Goal: Navigation & Orientation: Understand site structure

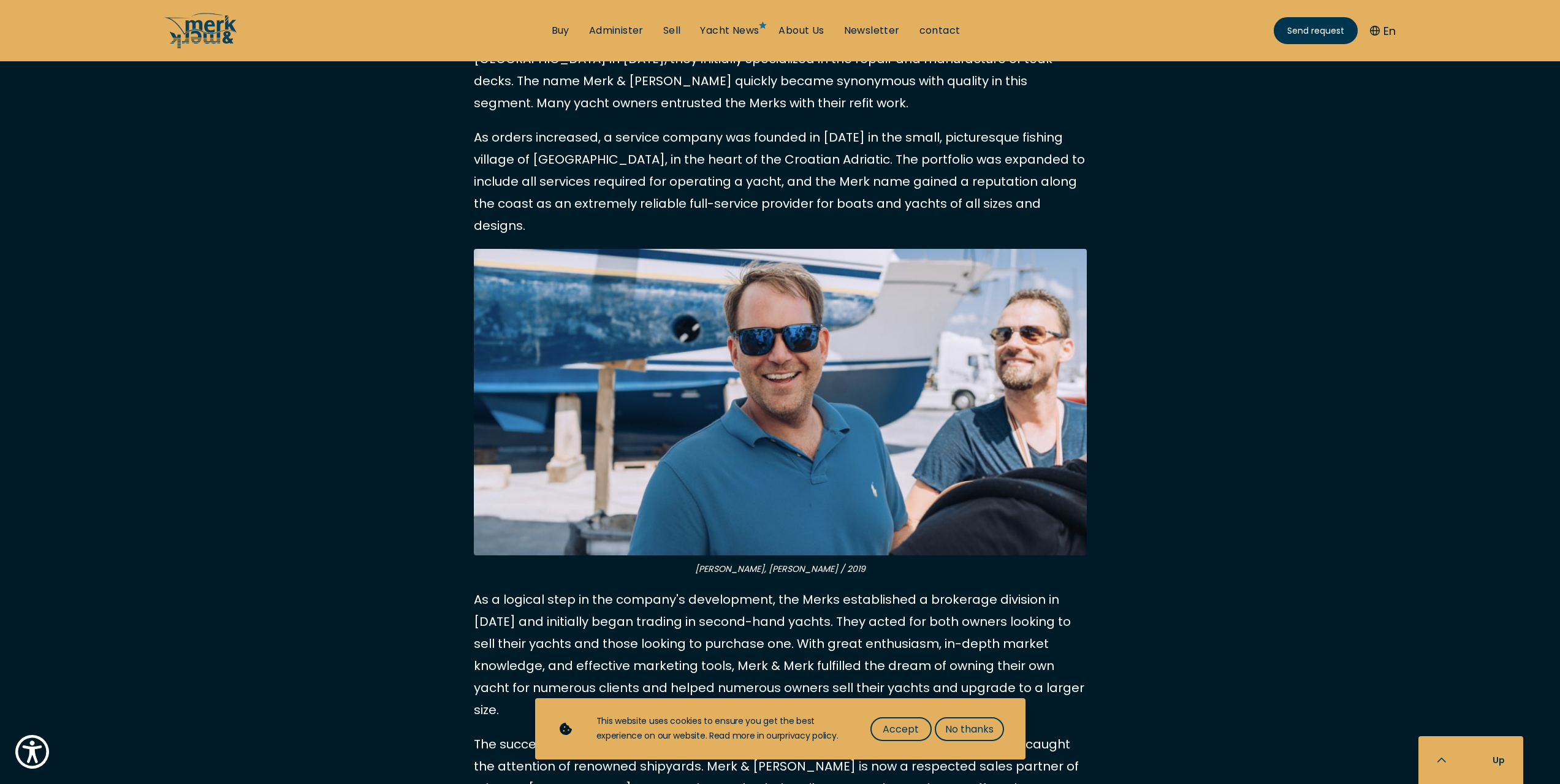
scroll to position [796, 0]
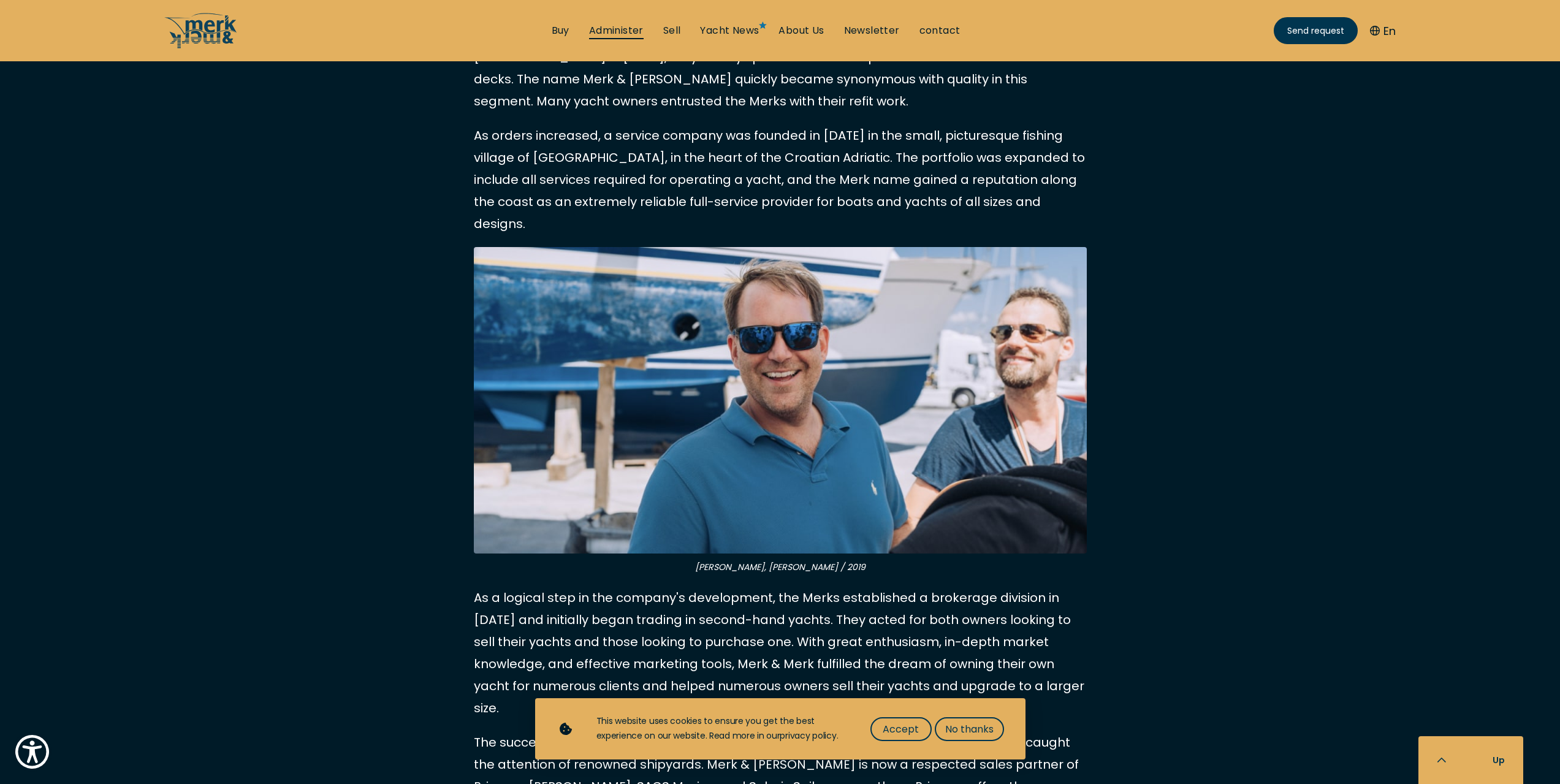
click at [622, 27] on font "Administer" at bounding box center [616, 30] width 54 height 14
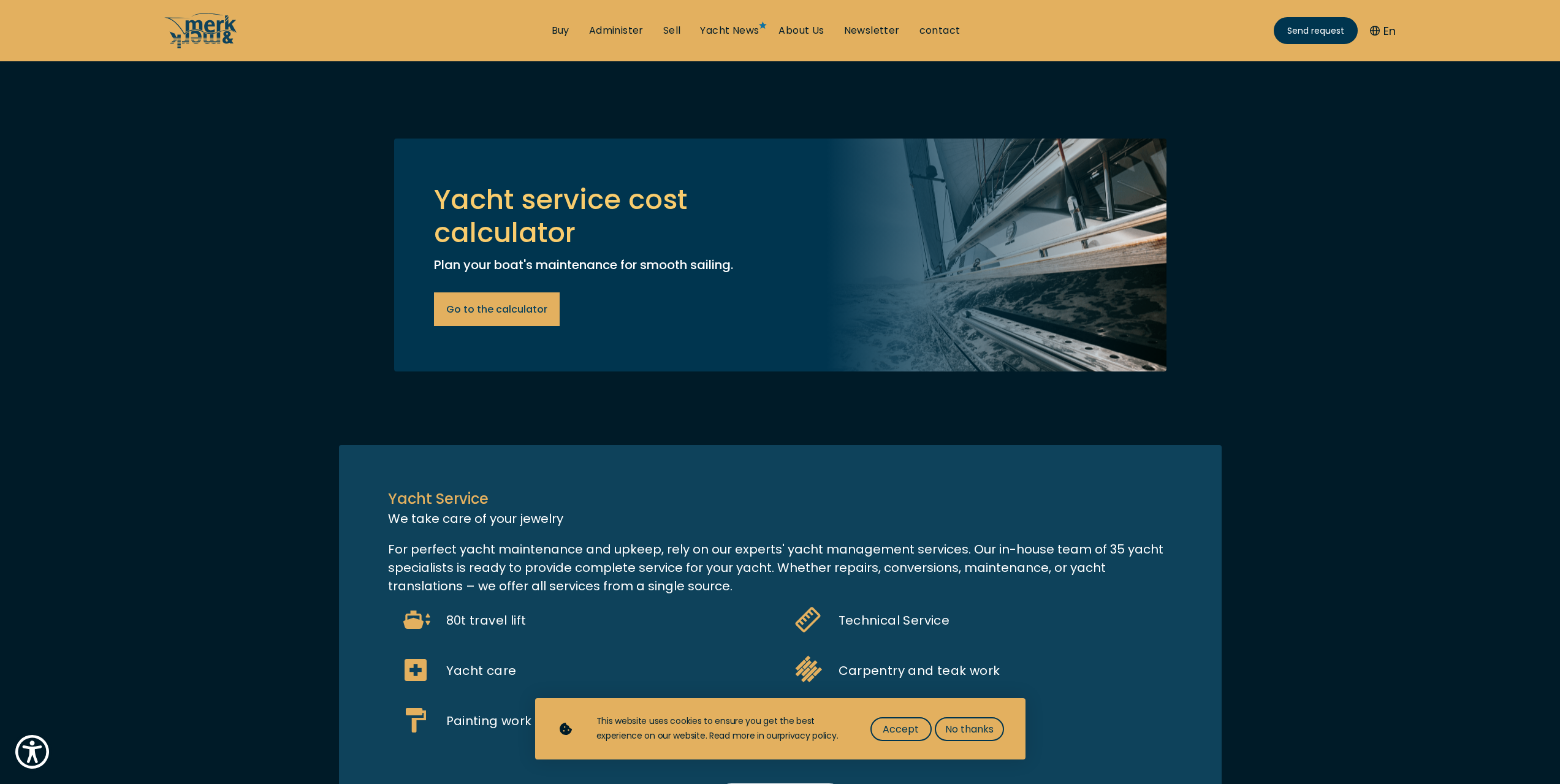
scroll to position [674, 0]
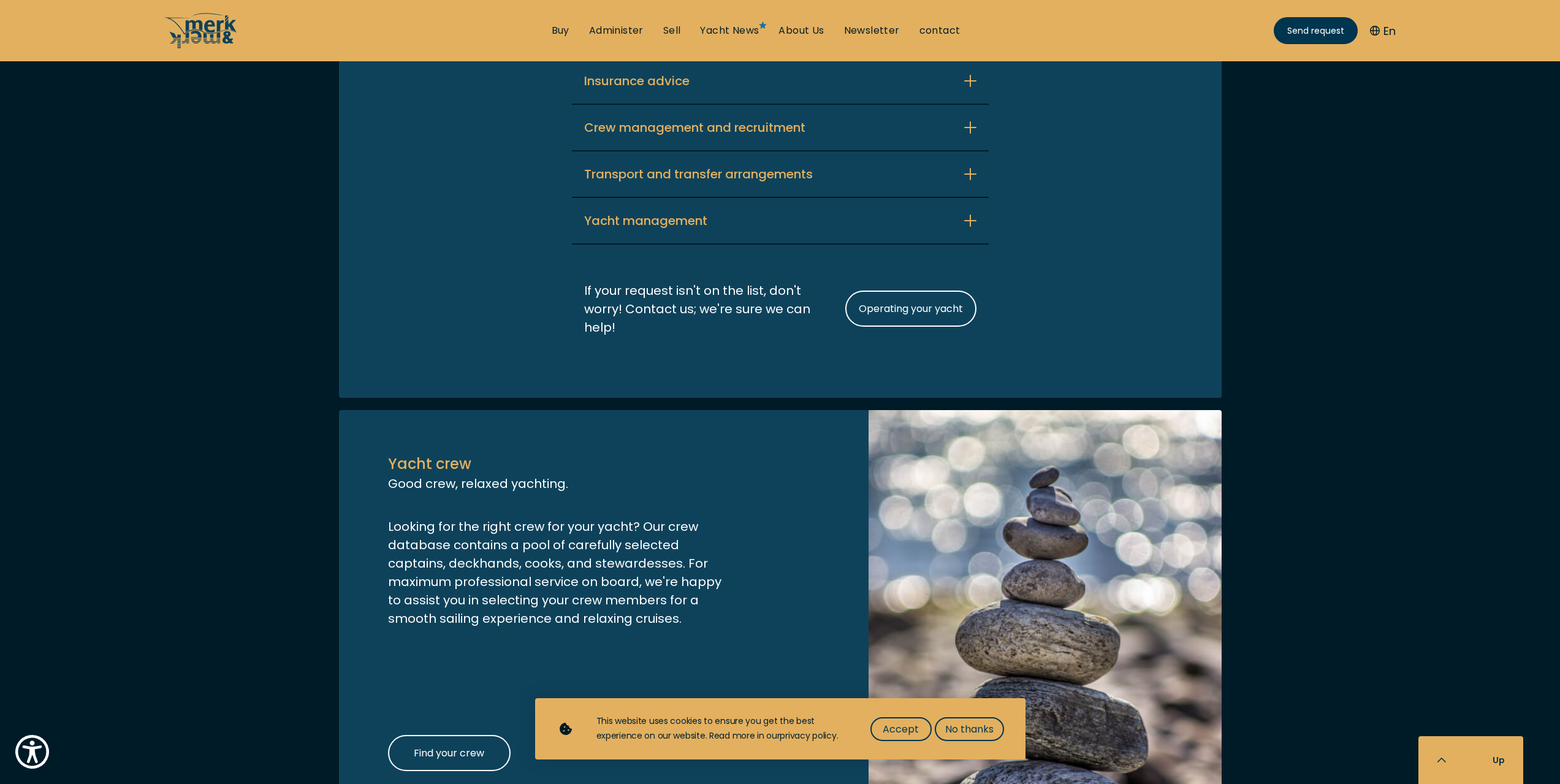
scroll to position [3040, 0]
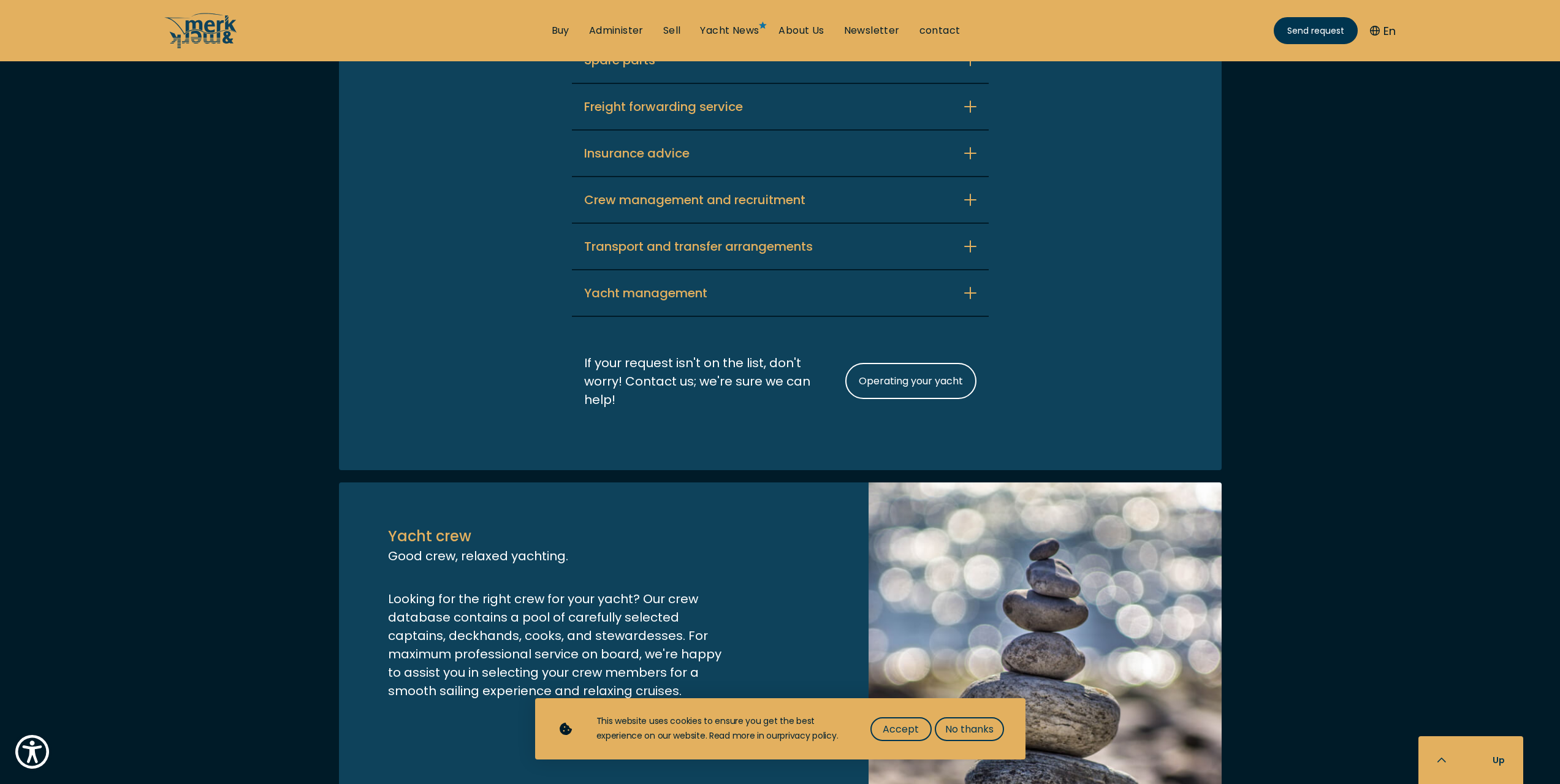
click at [643, 22] on font "Beverage delivery" at bounding box center [638, 13] width 110 height 17
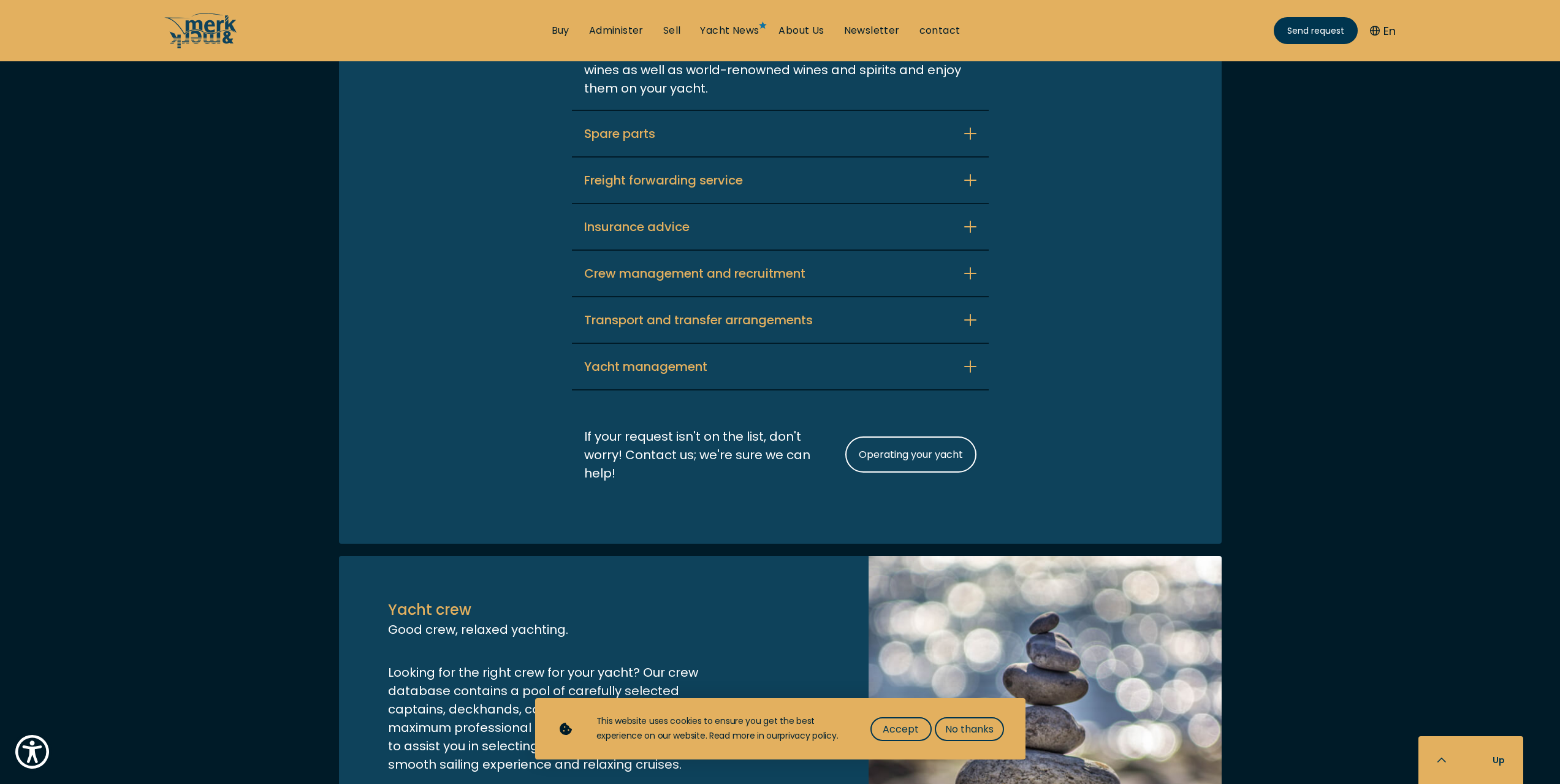
click at [641, 142] on font "Spare parts" at bounding box center [619, 134] width 71 height 17
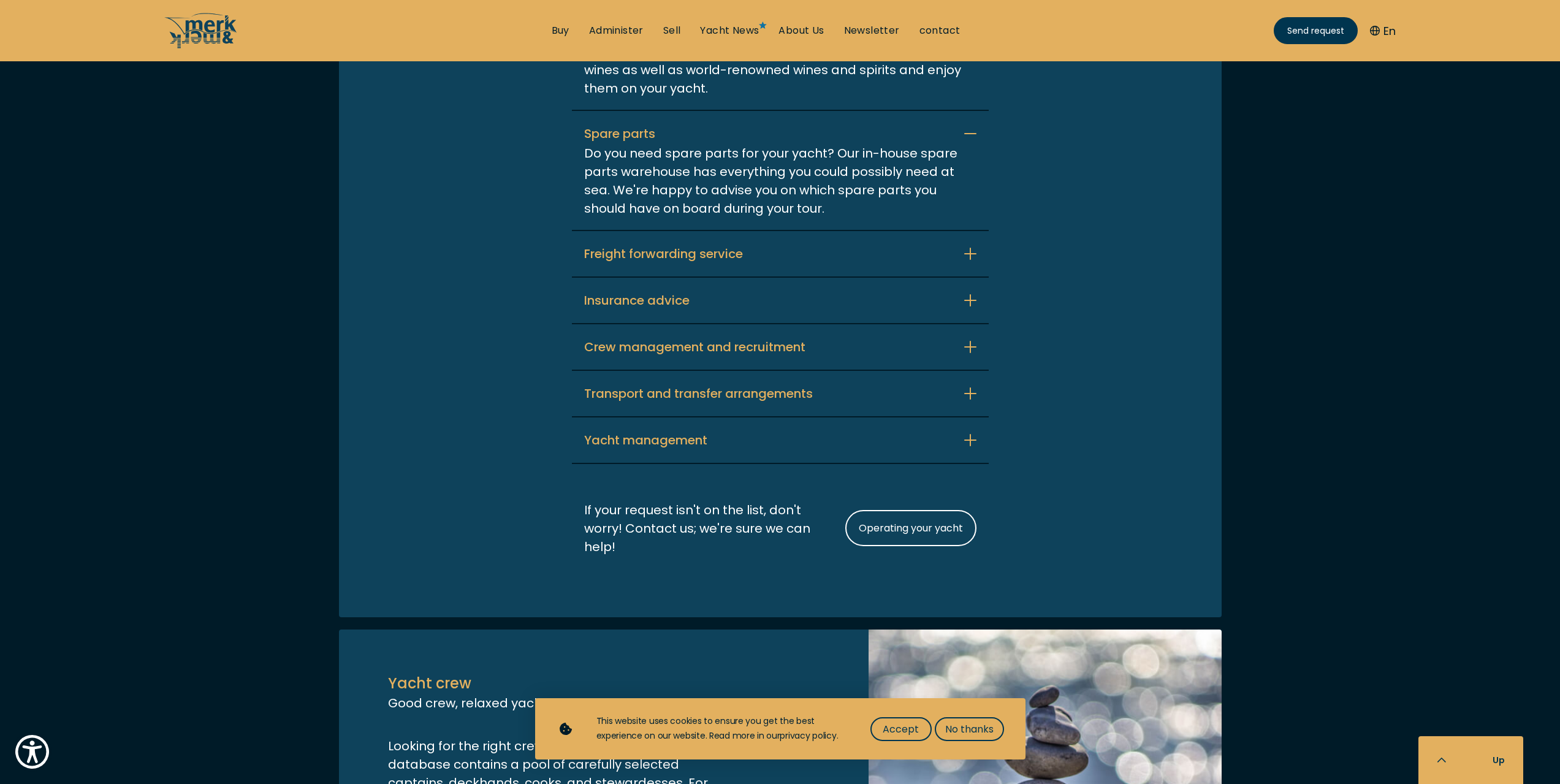
click at [299, 324] on div "Yacht operation For carefree adventures at sea We understand that operating and…" at bounding box center [780, 106] width 1535 height 1024
click at [966, 731] on font "No thanks" at bounding box center [969, 729] width 49 height 14
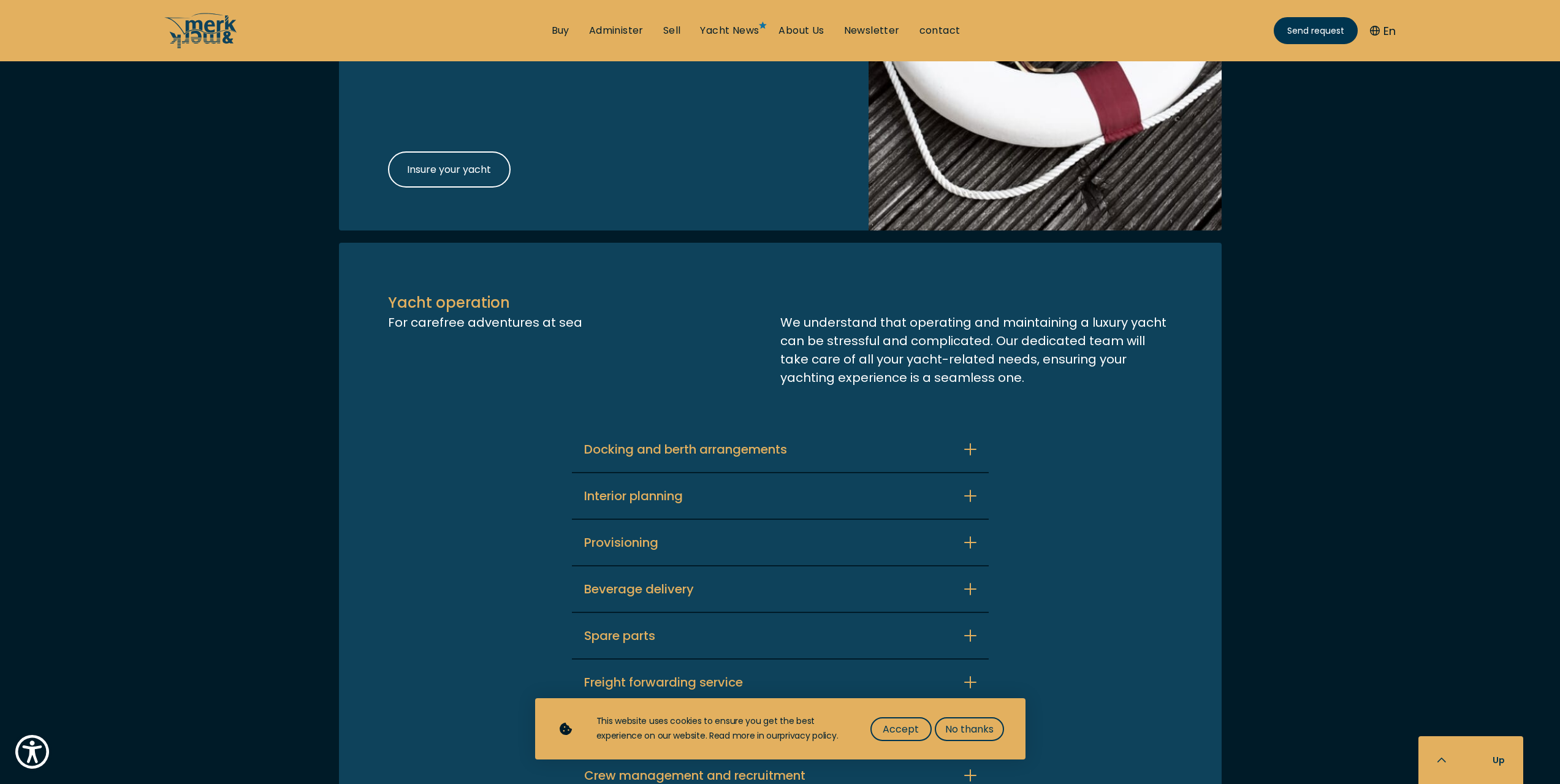
scroll to position [2652, 0]
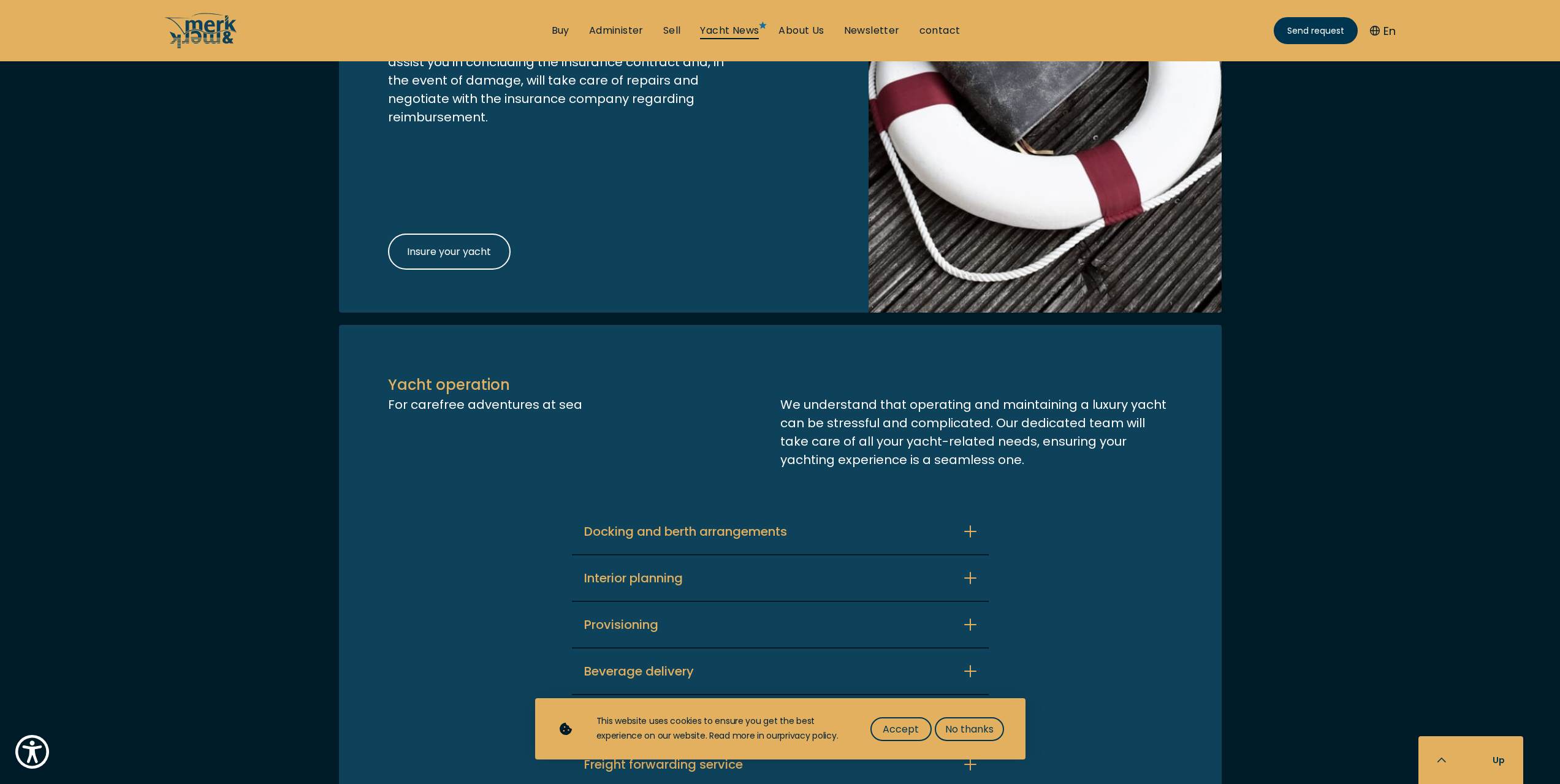
click at [709, 35] on font "Yacht News" at bounding box center [730, 30] width 59 height 14
click at [632, 39] on ul "Buy Administer Sell Yacht News About Us Newsletter contact Send us your request" at bounding box center [756, 31] width 429 height 36
click at [629, 26] on font "Administer" at bounding box center [616, 30] width 54 height 14
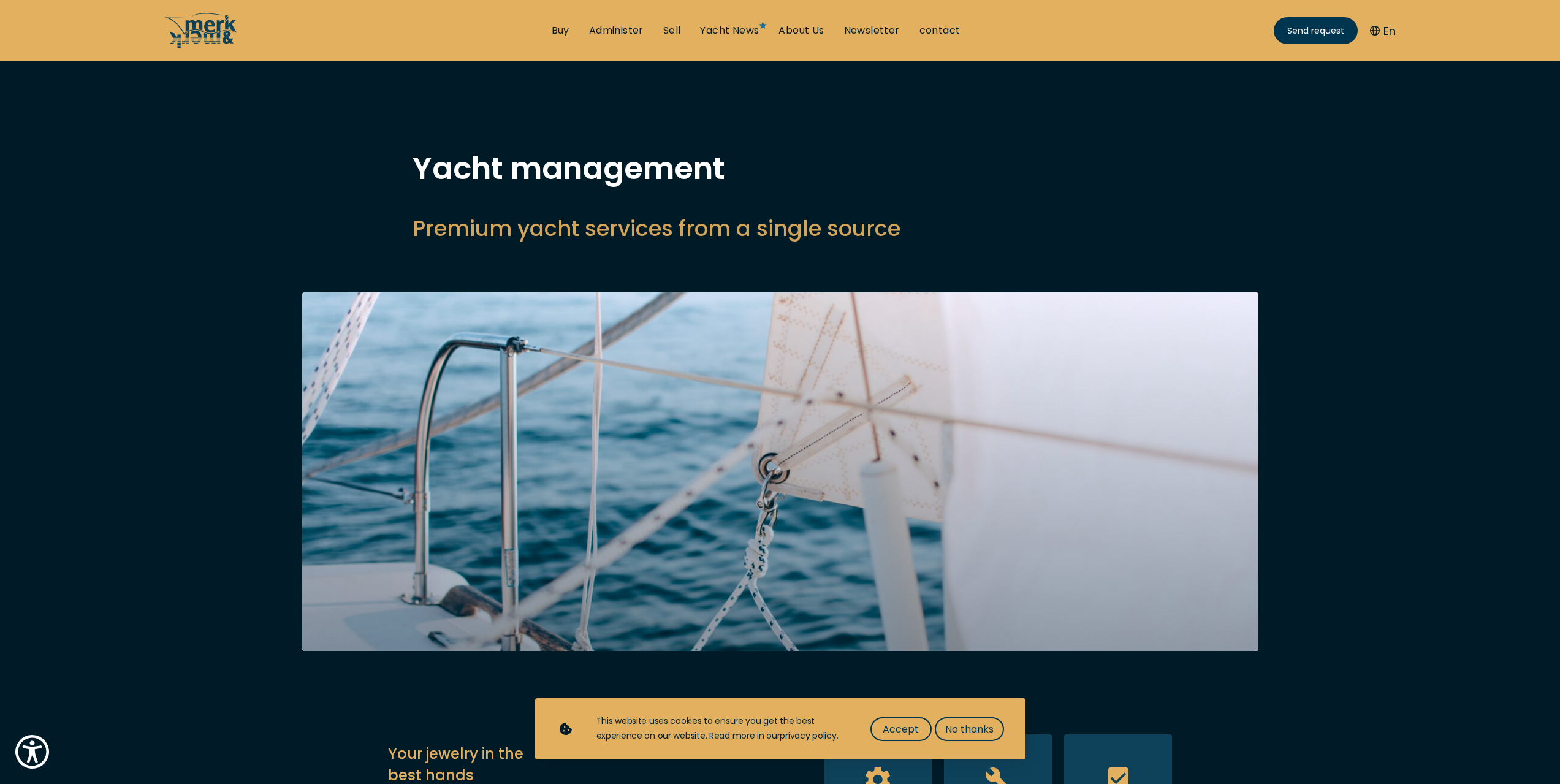
click at [1389, 30] on font "En" at bounding box center [1389, 31] width 12 height 15
